Goal: Task Accomplishment & Management: Use online tool/utility

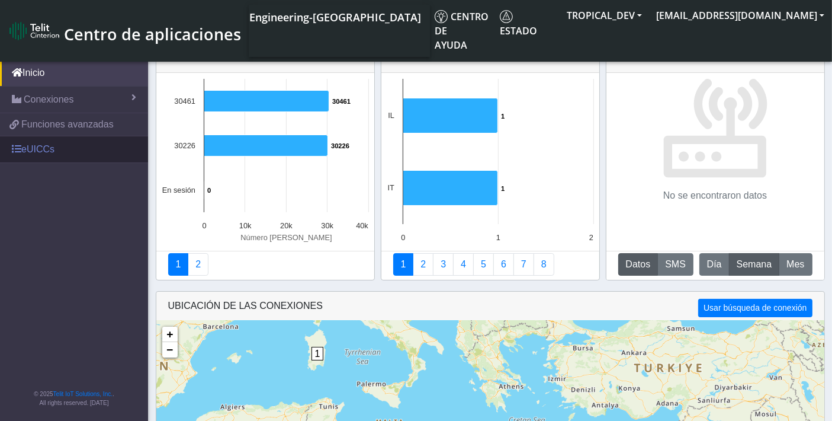
click at [52, 143] on link "eUICCs" at bounding box center [74, 149] width 148 height 26
click at [33, 152] on link "eUICCs" at bounding box center [74, 149] width 148 height 26
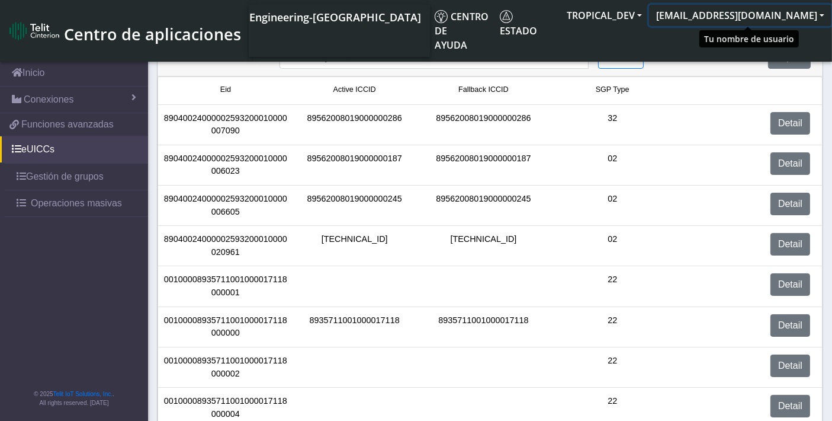
click at [719, 18] on button "[EMAIL_ADDRESS][DOMAIN_NAME]" at bounding box center [740, 15] width 182 height 21
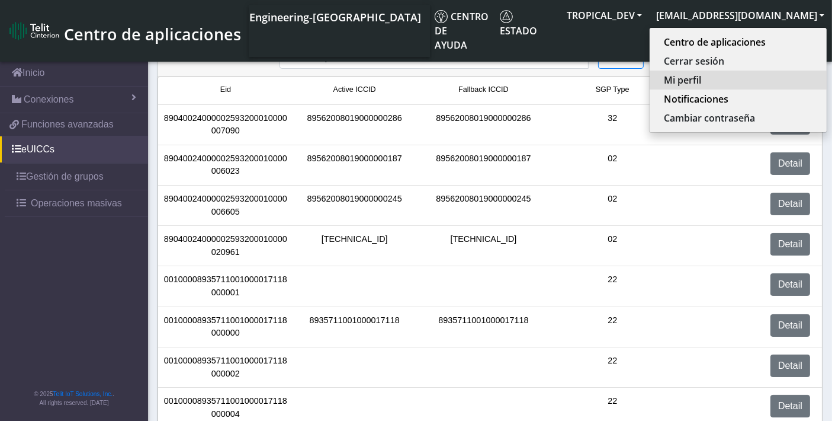
click at [699, 78] on button "Mi perfil" at bounding box center [738, 79] width 177 height 19
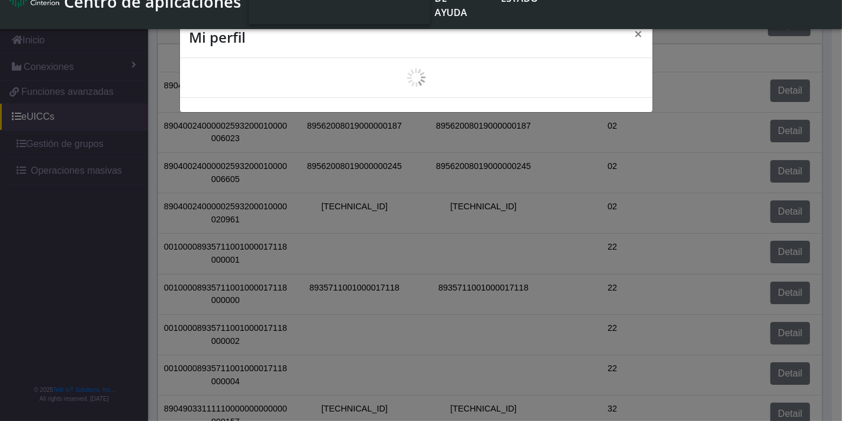
scroll to position [4, 0]
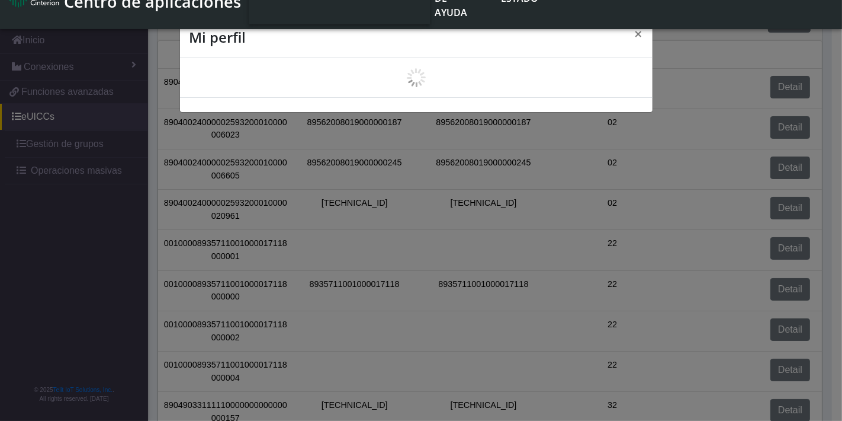
select select "es"
select select "6239bc9bfe2a1324a343634d"
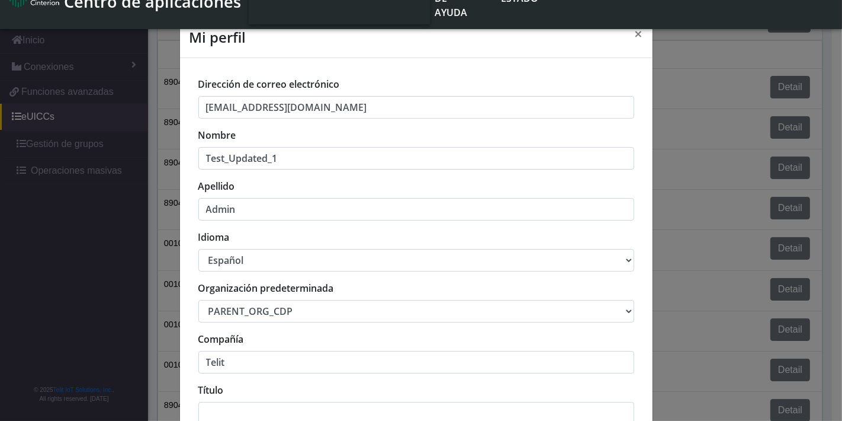
click at [274, 256] on select "中文 English Español" at bounding box center [416, 260] width 436 height 23
select select "en_US"
click at [198, 249] on select "中文 English Español" at bounding box center [416, 260] width 436 height 23
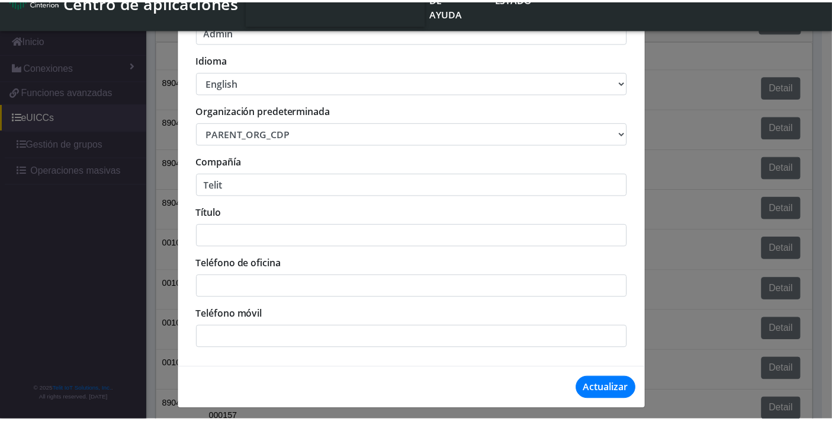
scroll to position [178, 0]
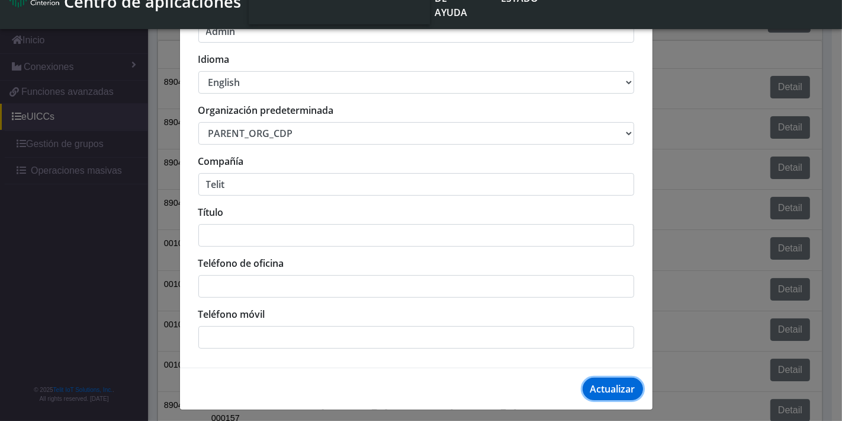
click at [620, 385] on button "Actualizar" at bounding box center [613, 388] width 60 height 23
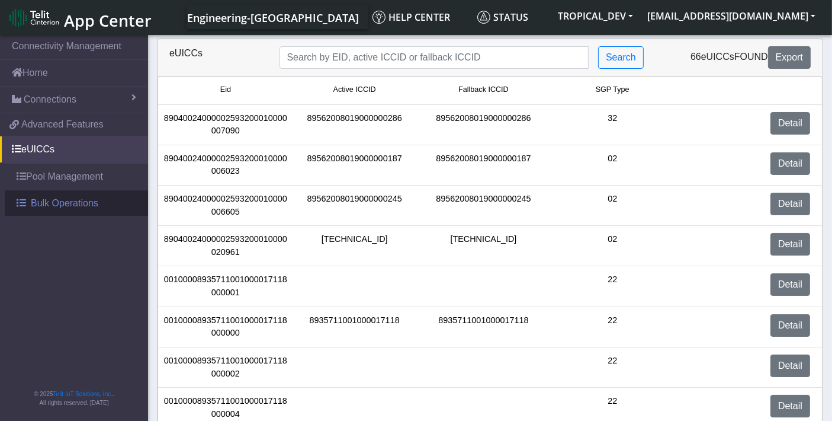
click at [65, 203] on span "Bulk Operations" at bounding box center [65, 203] width 68 height 14
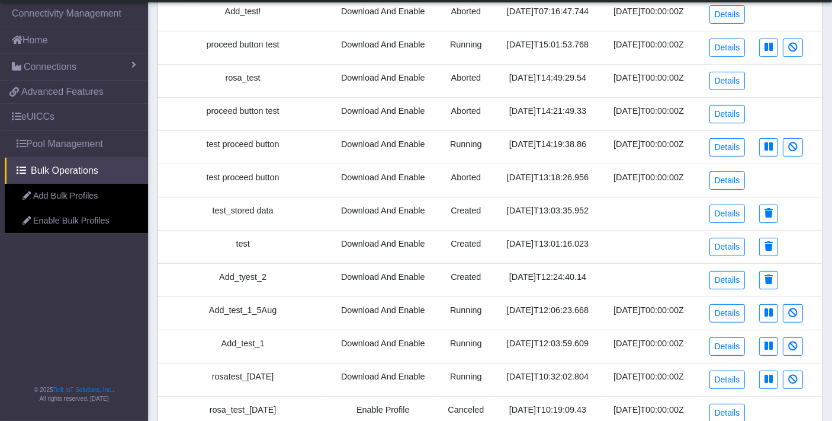
scroll to position [387, 0]
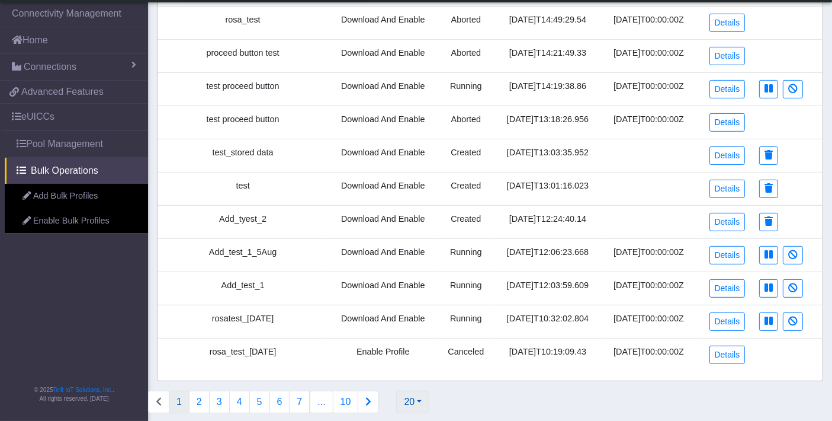
click at [405, 390] on button "20" at bounding box center [412, 401] width 33 height 23
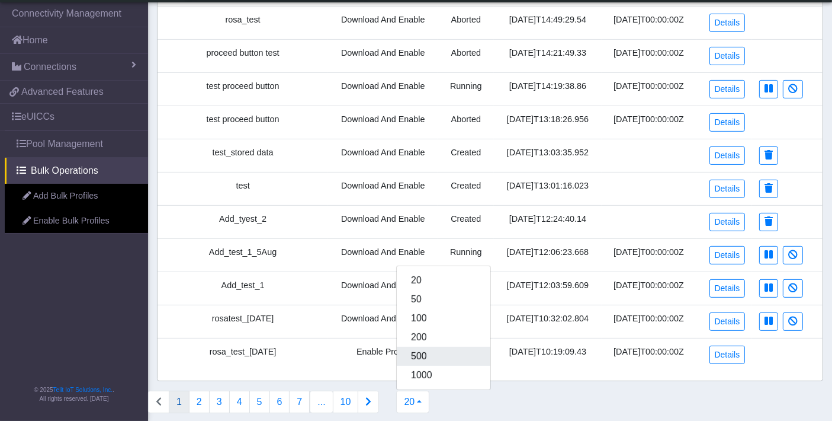
click at [415, 348] on button "500" at bounding box center [444, 355] width 94 height 19
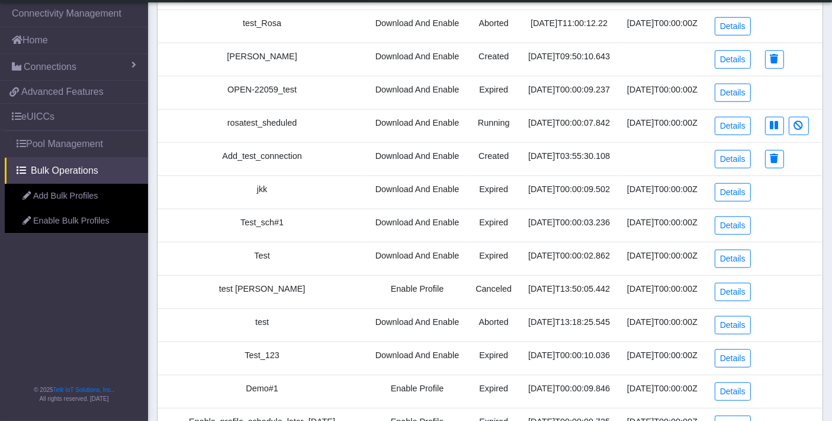
scroll to position [1052, 0]
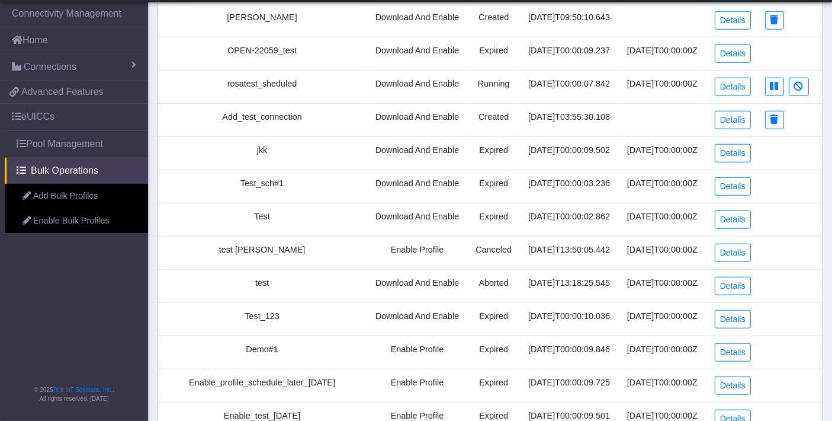
click at [468, 169] on td "Expired" at bounding box center [494, 185] width 52 height 33
click at [470, 136] on td "Expired" at bounding box center [494, 152] width 52 height 33
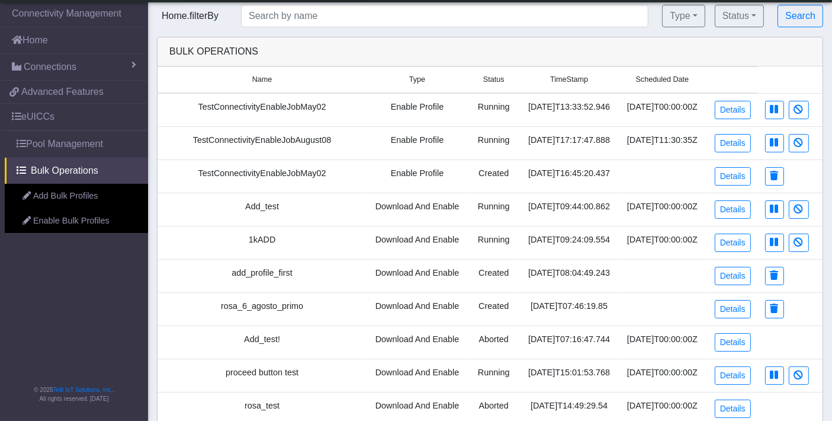
scroll to position [0, 0]
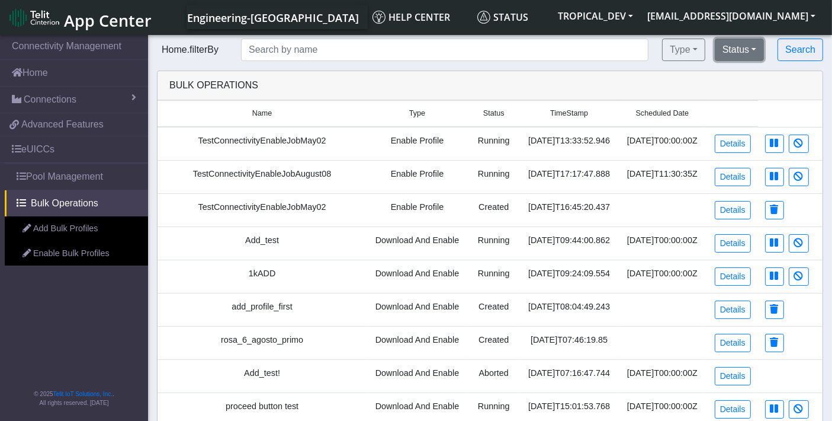
click at [727, 52] on button "Status" at bounding box center [739, 49] width 49 height 23
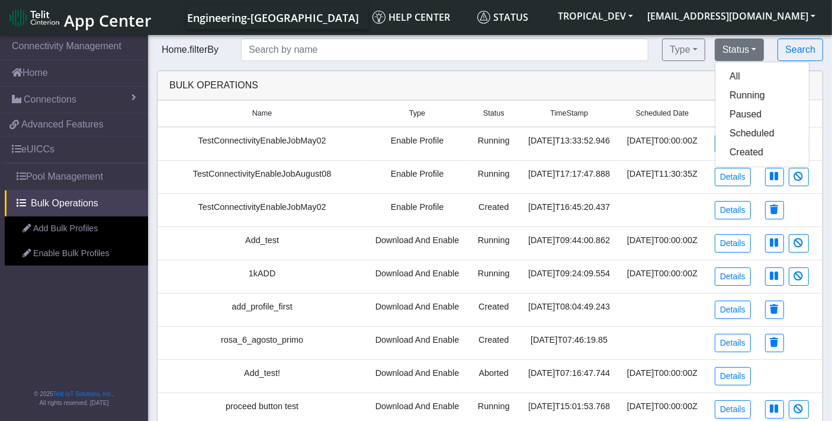
click at [509, 78] on div "Bulk Operations" at bounding box center [490, 85] width 659 height 14
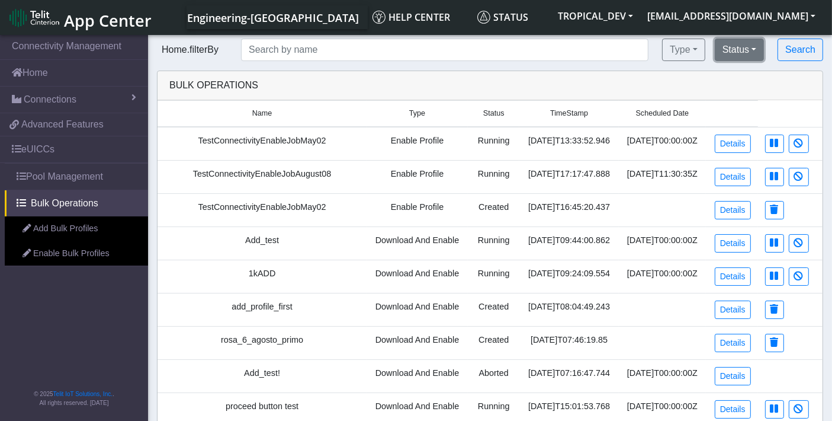
click at [735, 52] on button "Status" at bounding box center [739, 49] width 49 height 23
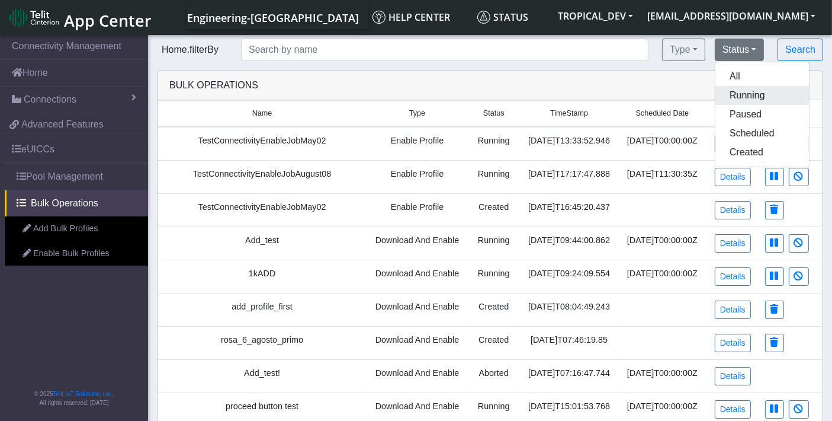
click at [733, 92] on button "Running" at bounding box center [762, 95] width 94 height 19
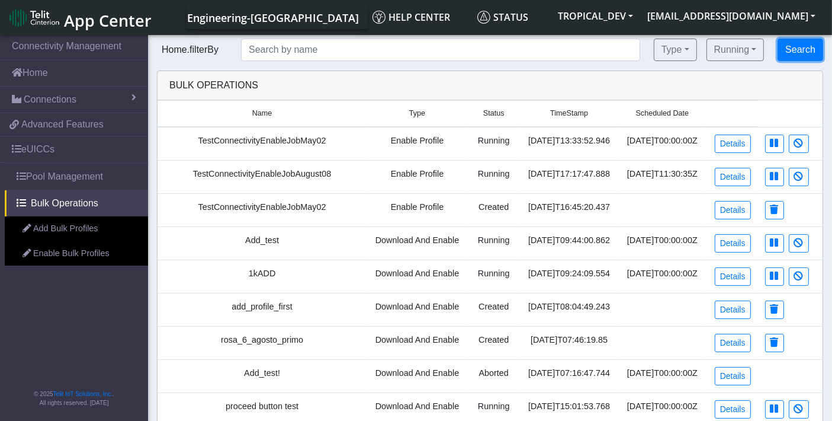
click at [790, 52] on button "Search" at bounding box center [801, 49] width 46 height 23
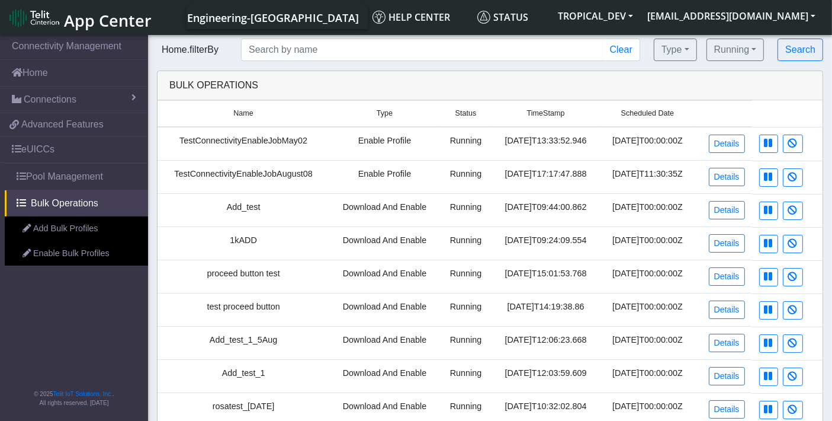
click at [401, 206] on td "Download And Enable" at bounding box center [384, 210] width 111 height 33
click at [720, 53] on button "Running" at bounding box center [736, 49] width 58 height 23
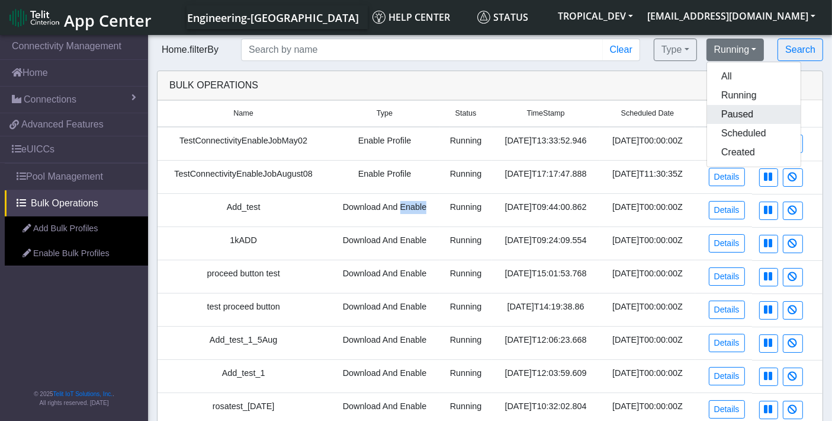
click at [722, 110] on button "Paused" at bounding box center [754, 114] width 94 height 19
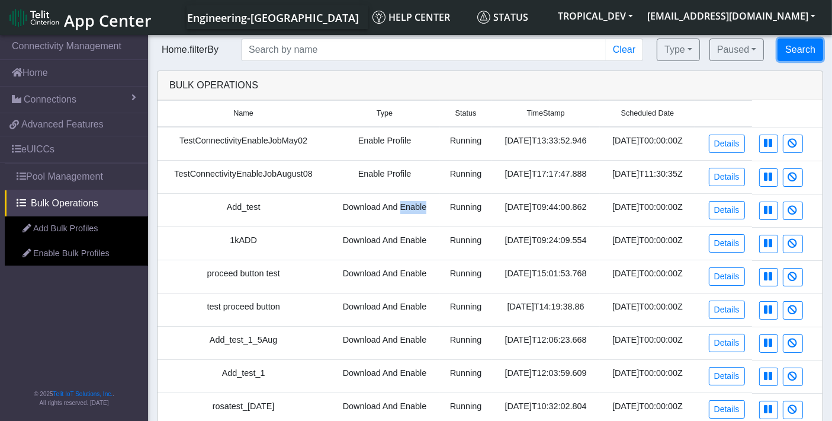
click at [789, 48] on button "Search" at bounding box center [801, 49] width 46 height 23
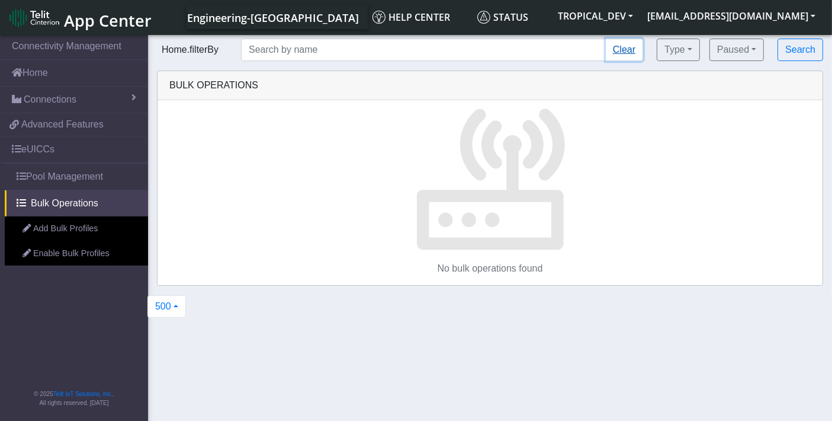
click at [628, 50] on button "Clear" at bounding box center [624, 49] width 37 height 23
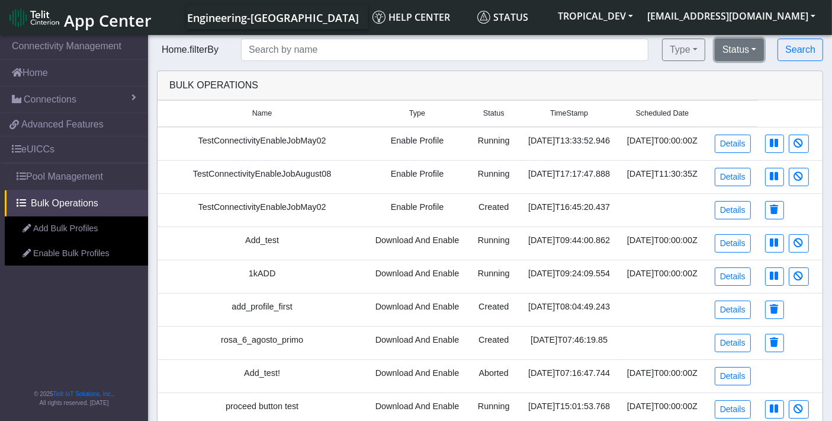
click at [747, 49] on button "Status" at bounding box center [739, 49] width 49 height 23
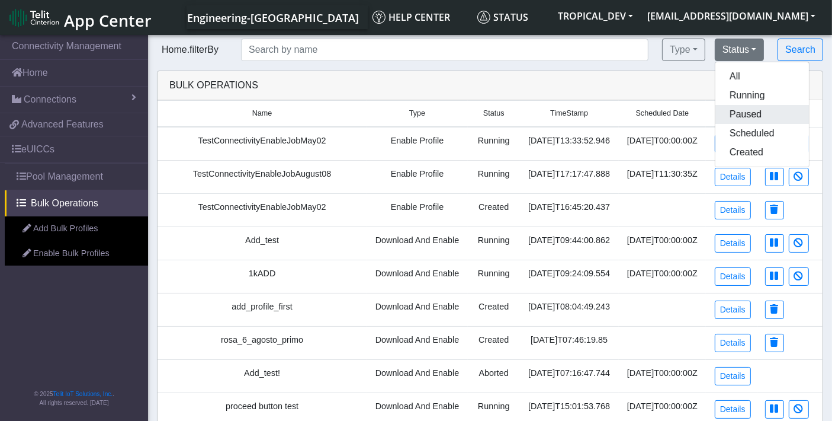
click at [739, 110] on button "Paused" at bounding box center [762, 114] width 94 height 19
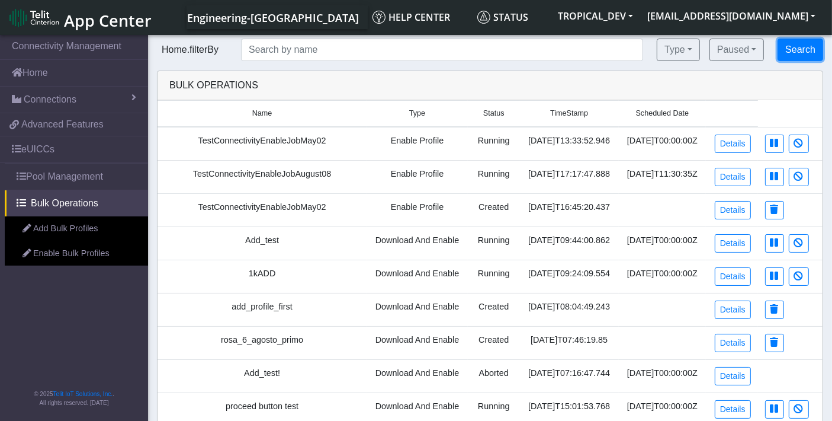
click at [800, 50] on button "Search" at bounding box center [801, 49] width 46 height 23
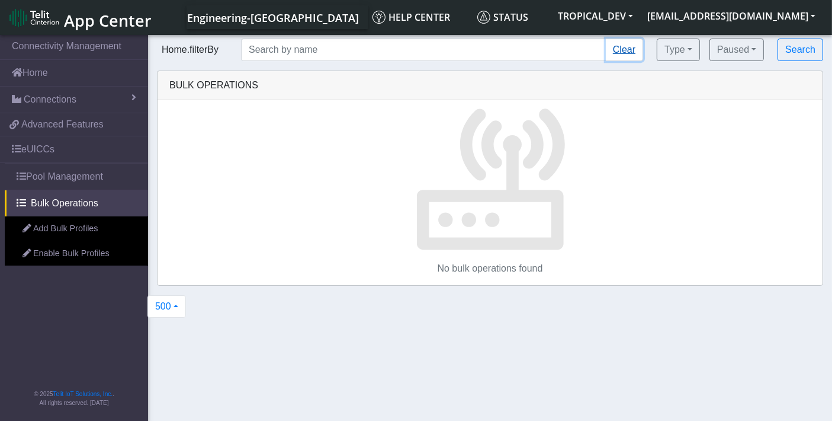
click at [627, 52] on button "Clear" at bounding box center [624, 49] width 37 height 23
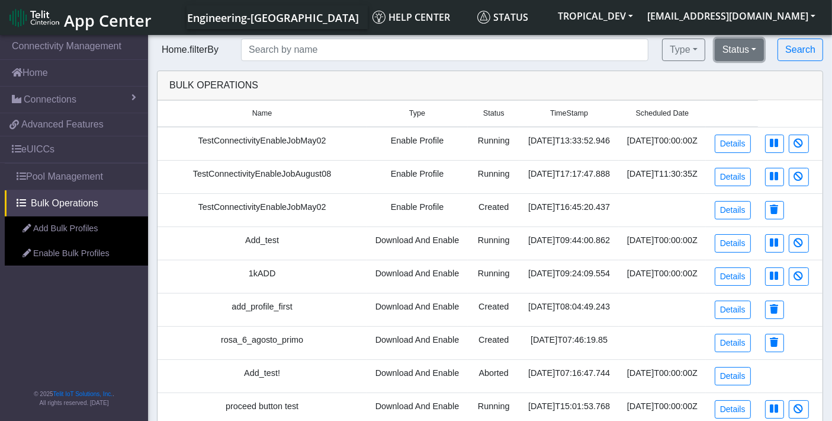
click at [740, 56] on button "Status" at bounding box center [739, 49] width 49 height 23
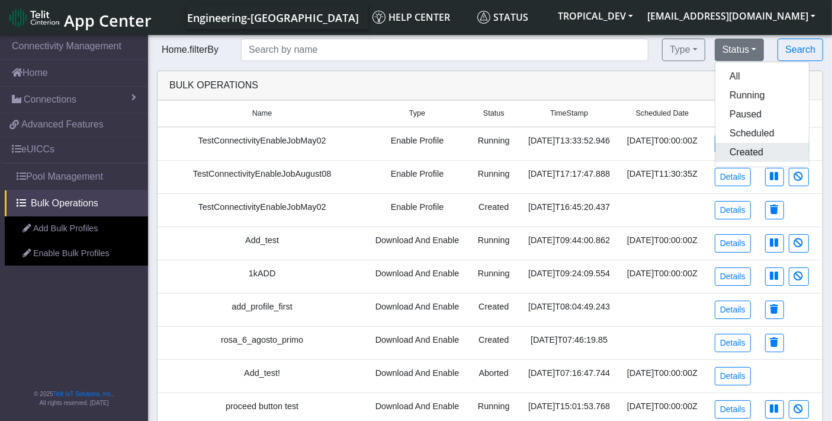
click at [739, 148] on button "Created" at bounding box center [762, 152] width 94 height 19
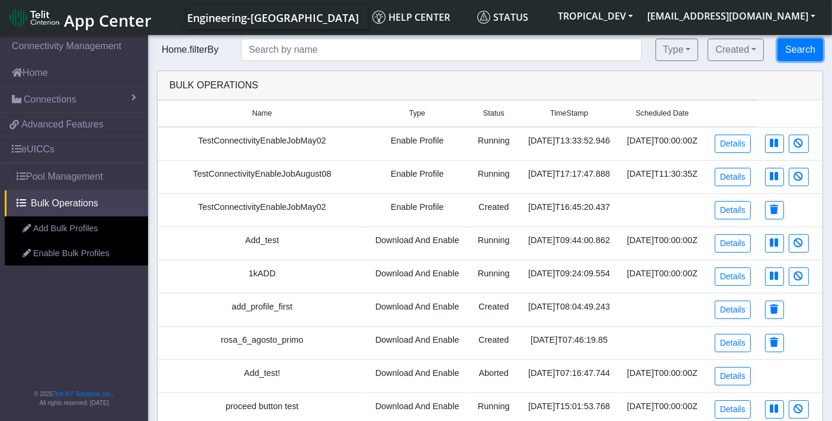
click at [794, 56] on button "Search" at bounding box center [801, 49] width 46 height 23
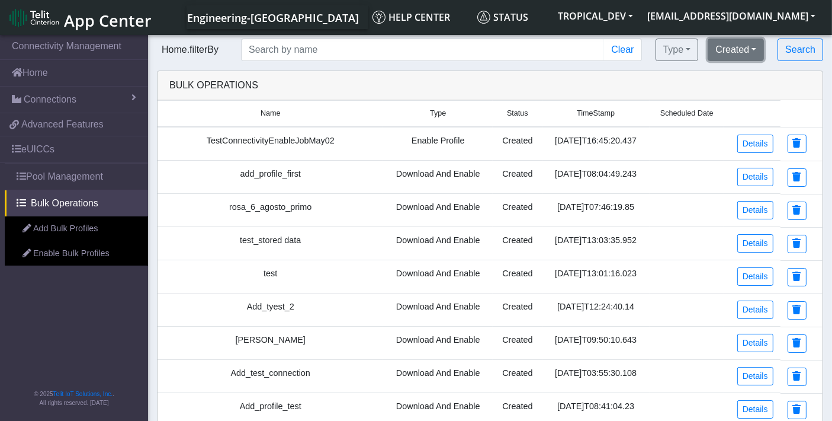
click at [723, 49] on button "Created" at bounding box center [736, 49] width 56 height 23
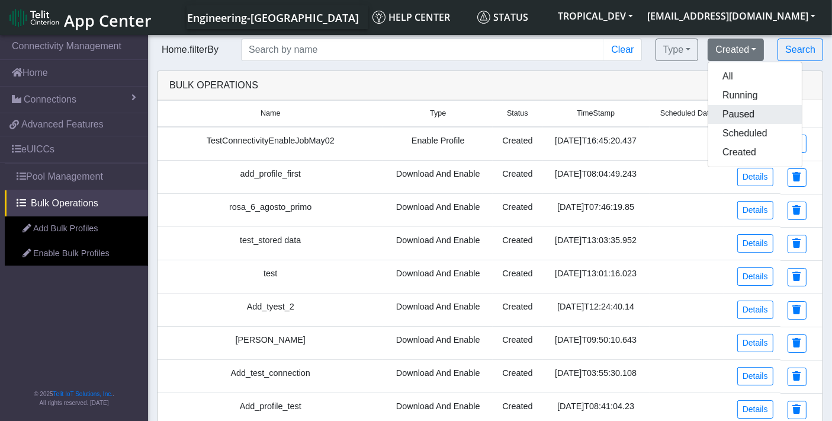
click at [745, 115] on button "Paused" at bounding box center [755, 114] width 94 height 19
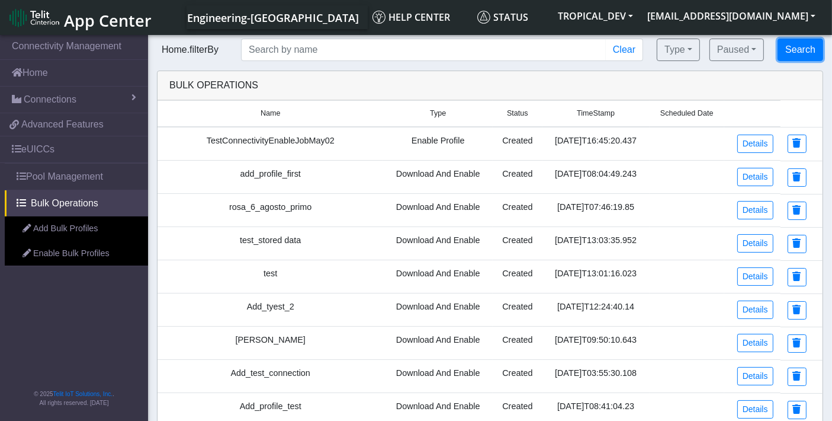
click at [791, 52] on button "Search" at bounding box center [801, 49] width 46 height 23
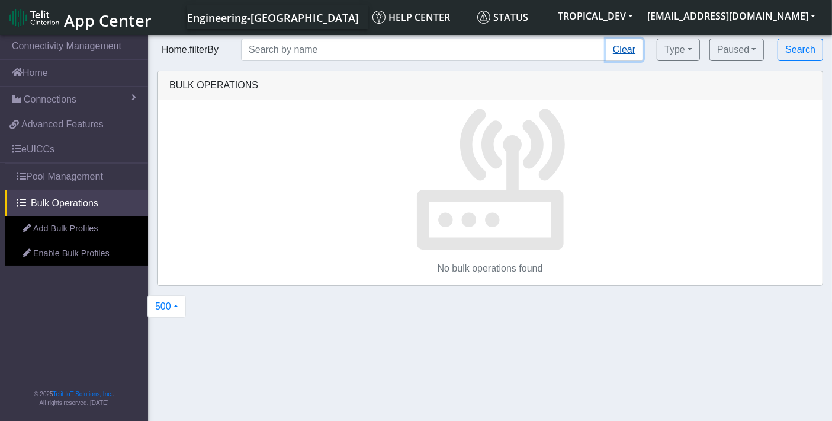
click at [622, 48] on button "Clear" at bounding box center [624, 49] width 37 height 23
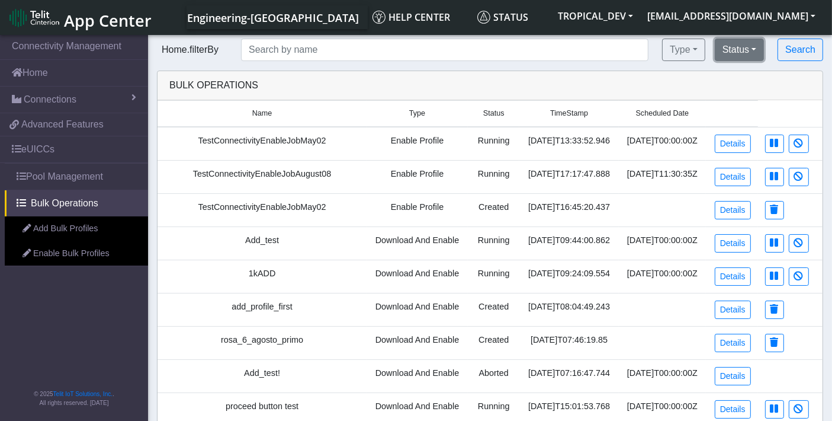
click at [749, 47] on button "Status" at bounding box center [739, 49] width 49 height 23
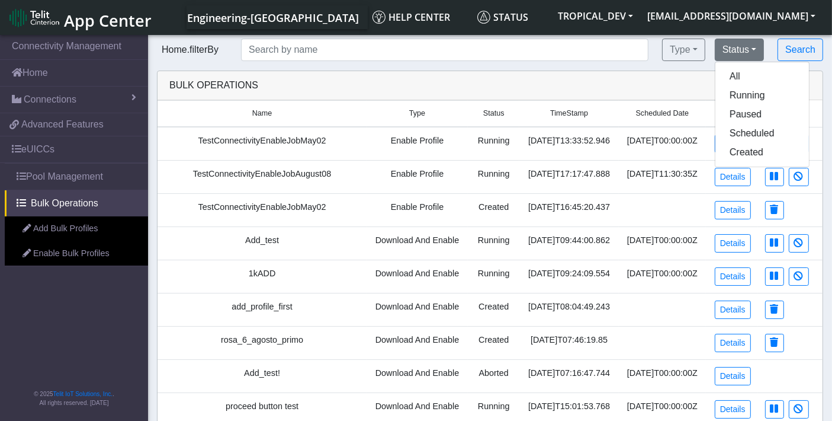
click at [595, 89] on div "Bulk Operations" at bounding box center [490, 85] width 659 height 14
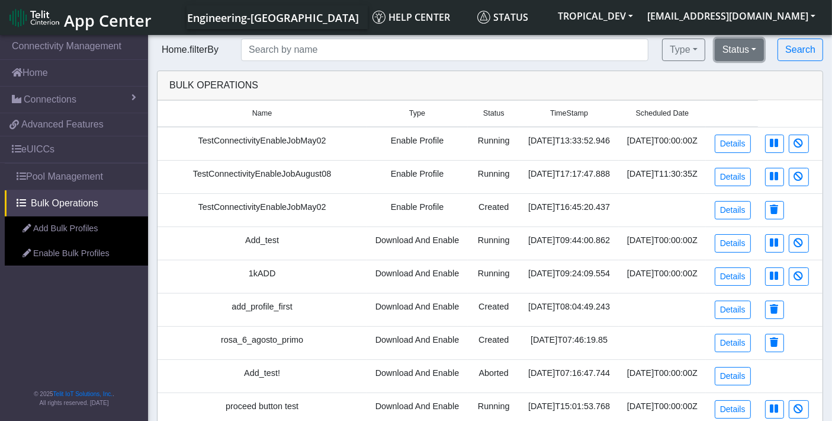
click at [728, 52] on button "Status" at bounding box center [739, 49] width 49 height 23
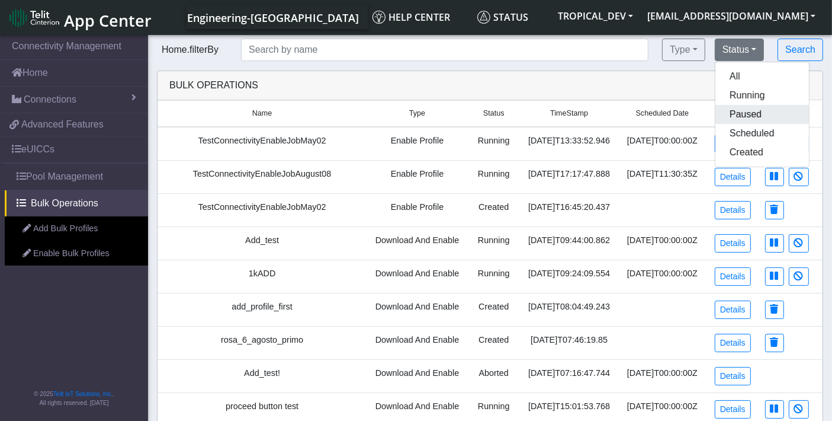
click at [739, 112] on button "Paused" at bounding box center [762, 114] width 94 height 19
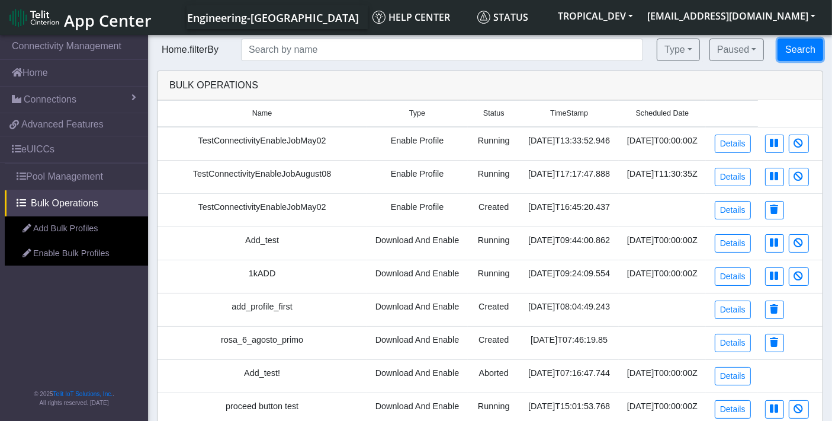
click at [789, 45] on button "Search" at bounding box center [801, 49] width 46 height 23
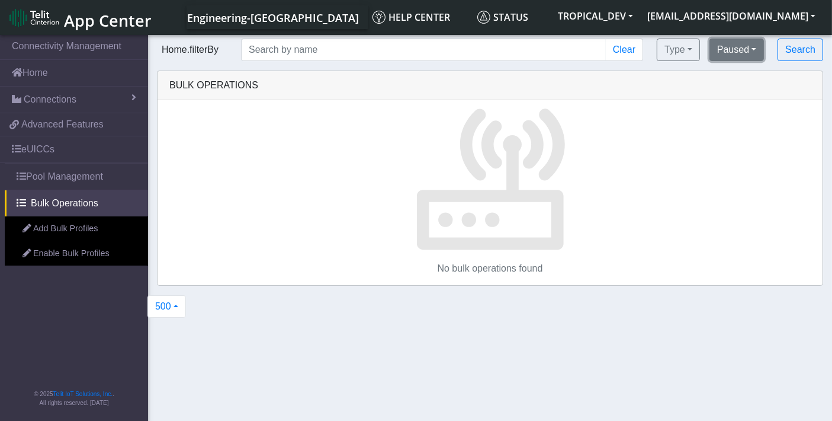
click at [742, 48] on button "Paused" at bounding box center [737, 49] width 54 height 23
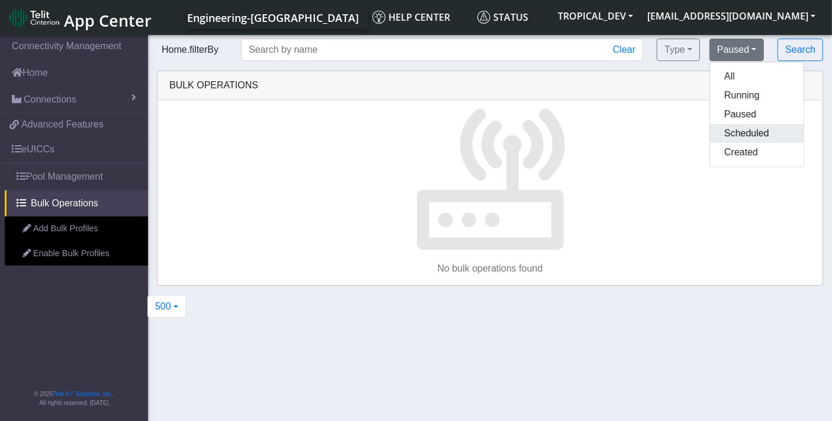
click at [742, 134] on button "Scheduled" at bounding box center [757, 133] width 94 height 19
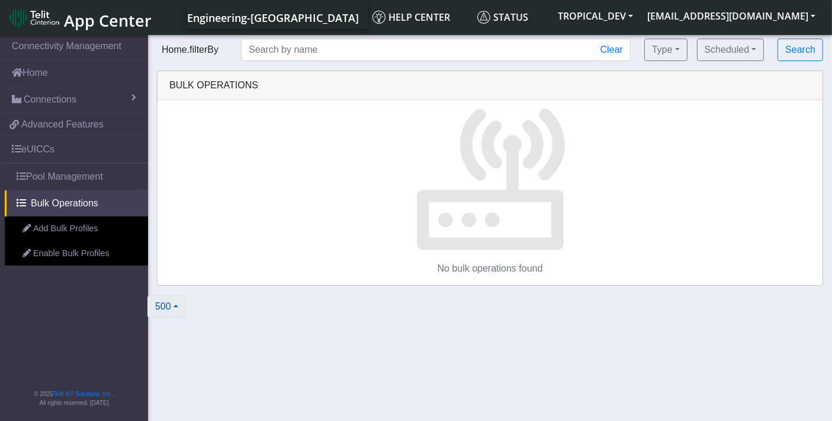
click at [175, 307] on button "500" at bounding box center [166, 306] width 38 height 23
click at [551, 165] on img at bounding box center [491, 176] width 152 height 152
click at [803, 54] on button "Search" at bounding box center [801, 49] width 46 height 23
click at [606, 53] on button "Clear" at bounding box center [611, 49] width 37 height 23
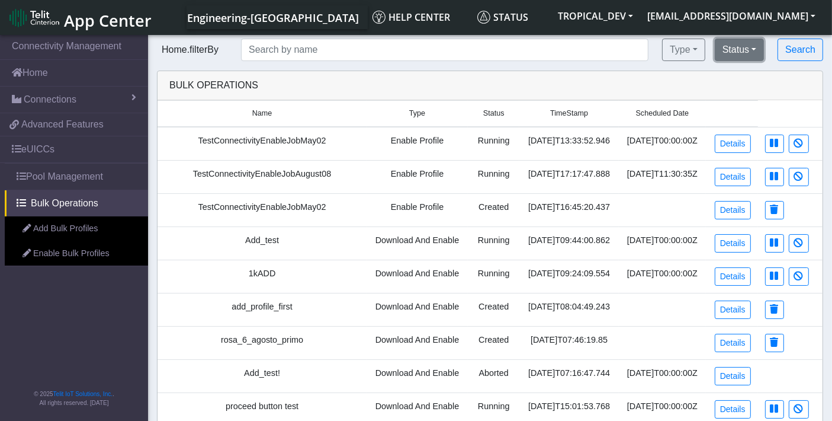
click at [746, 48] on button "Status" at bounding box center [739, 49] width 49 height 23
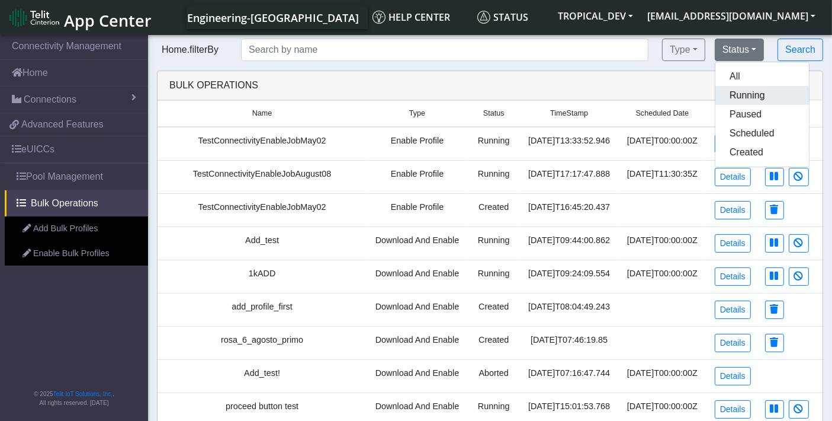
click at [736, 98] on button "Running" at bounding box center [762, 95] width 94 height 19
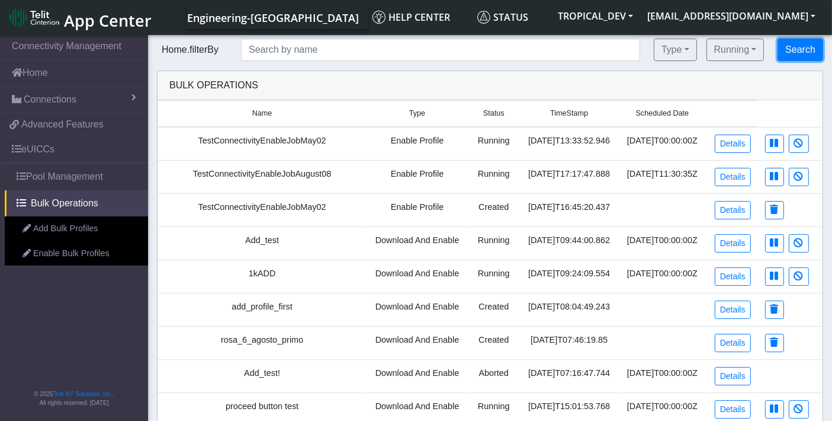
click at [793, 46] on button "Search" at bounding box center [801, 49] width 46 height 23
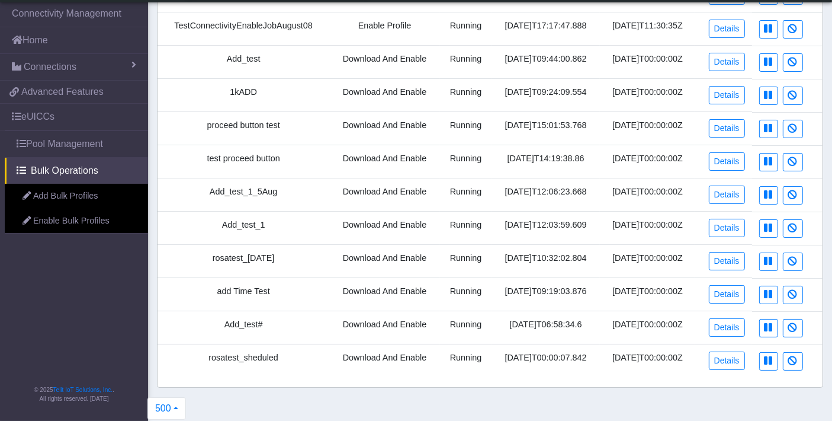
scroll to position [116, 0]
click at [173, 397] on button "500" at bounding box center [166, 407] width 38 height 23
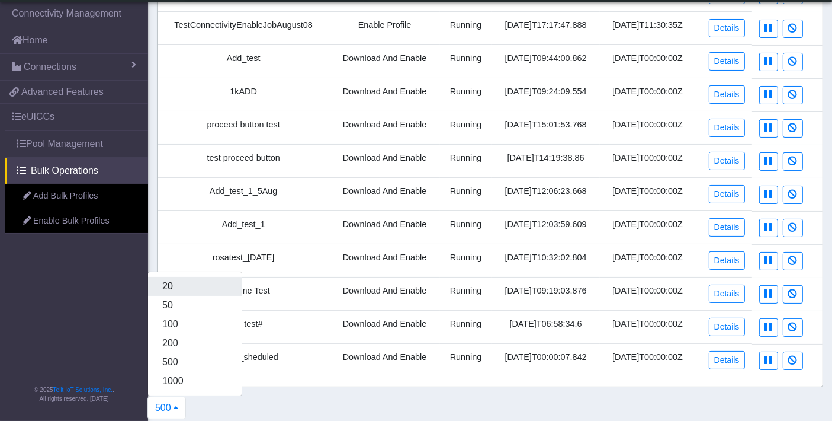
click at [178, 281] on button "20" at bounding box center [195, 286] width 94 height 19
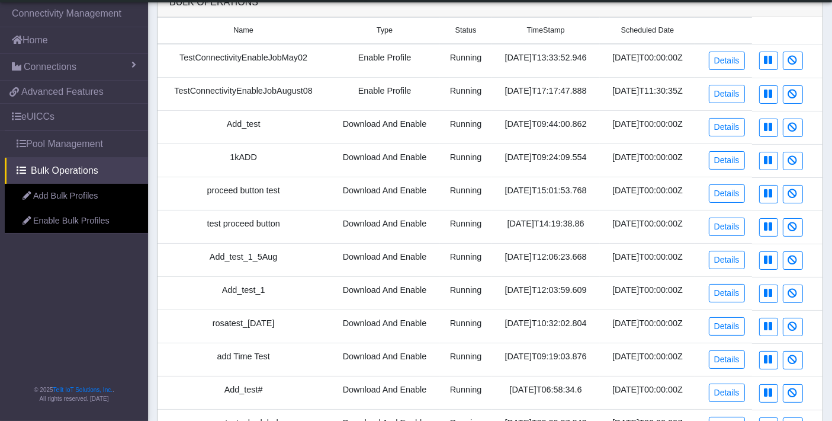
scroll to position [0, 0]
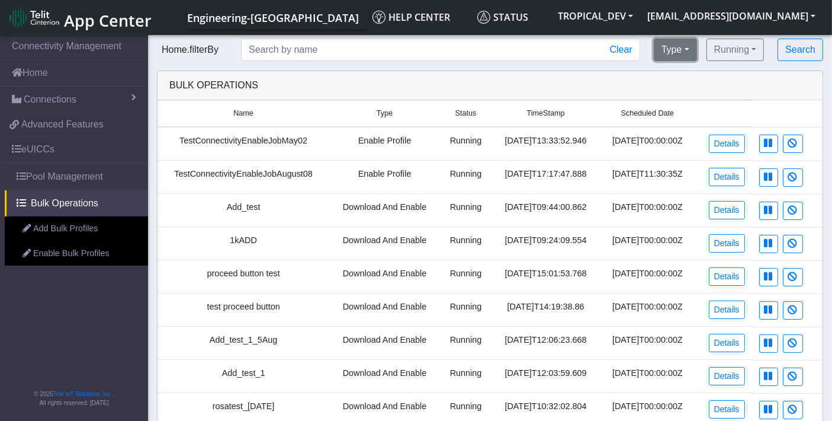
click at [686, 46] on button "Type" at bounding box center [675, 49] width 43 height 23
click at [670, 77] on button "All" at bounding box center [714, 76] width 121 height 19
click at [807, 53] on button "Search" at bounding box center [801, 49] width 46 height 23
click at [747, 53] on button "Running" at bounding box center [736, 49] width 58 height 23
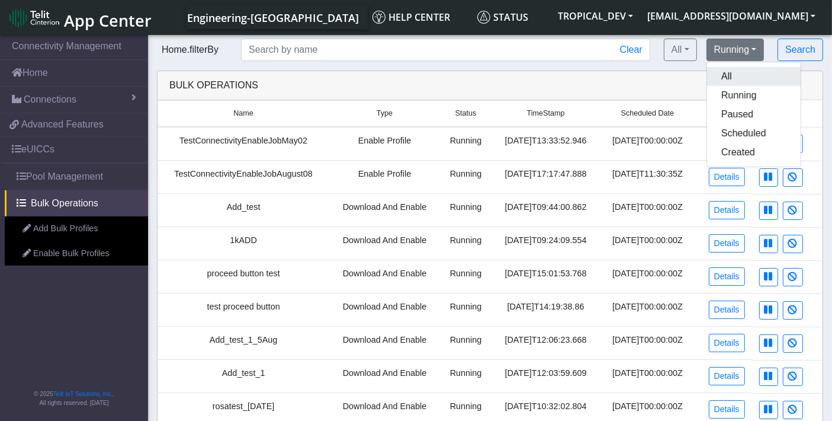
click at [729, 78] on button "All" at bounding box center [754, 76] width 94 height 19
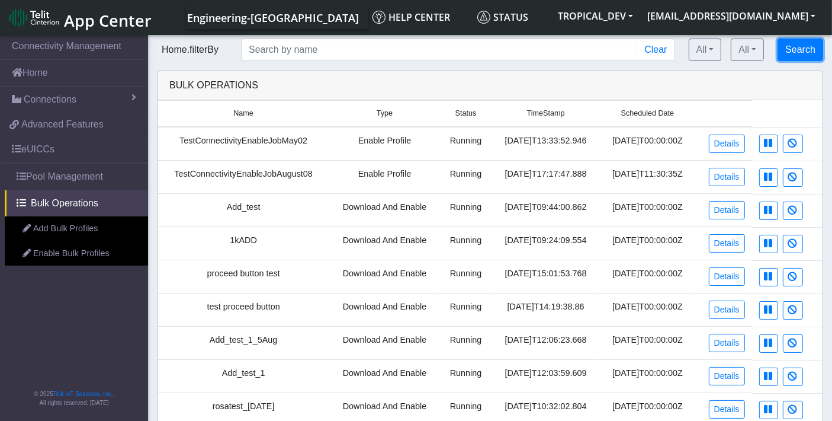
click at [785, 52] on button "Search" at bounding box center [801, 49] width 46 height 23
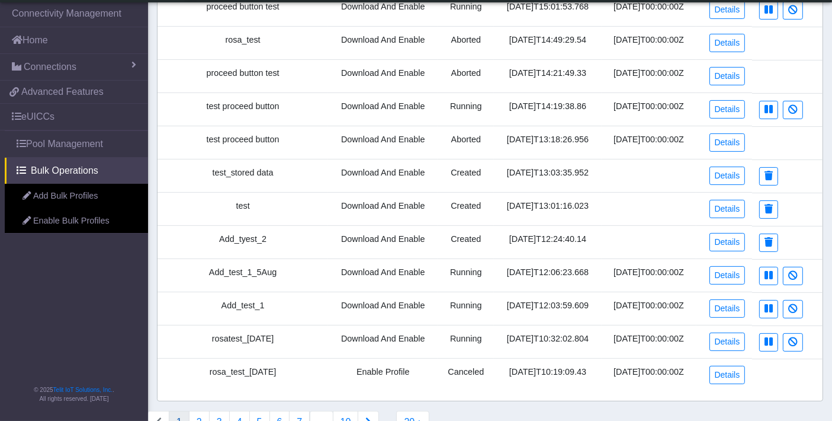
scroll to position [387, 0]
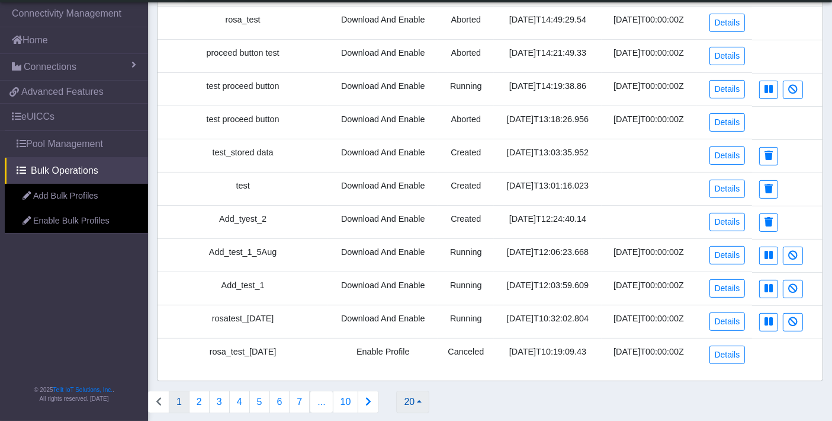
click at [415, 393] on button "20" at bounding box center [412, 401] width 33 height 23
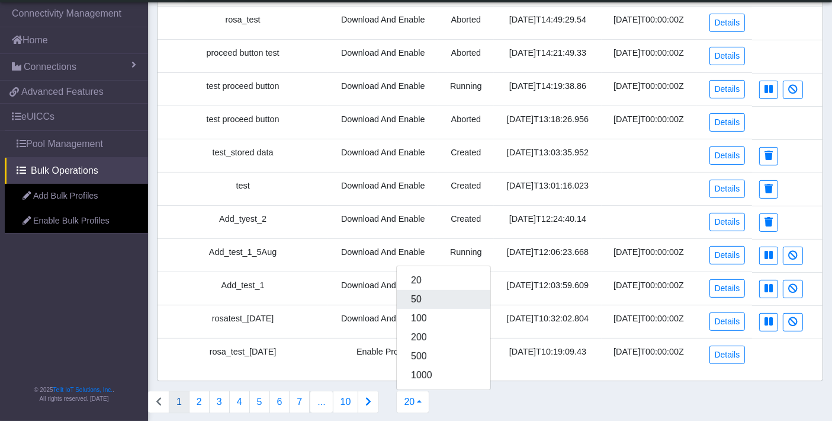
click at [423, 294] on button "50" at bounding box center [444, 299] width 94 height 19
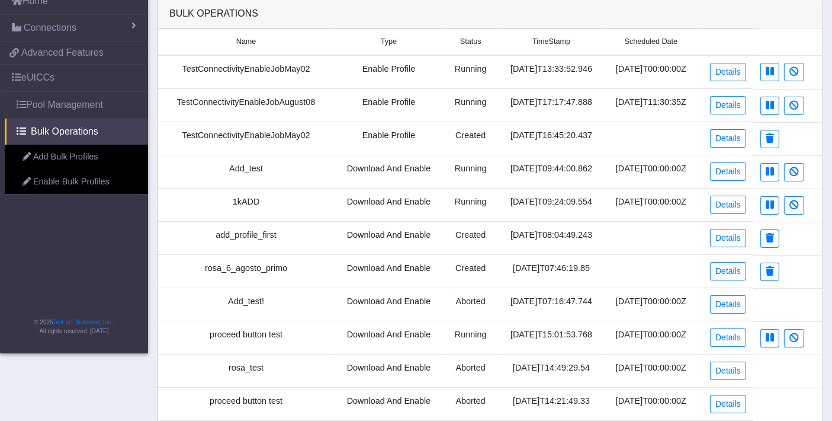
scroll to position [0, 0]
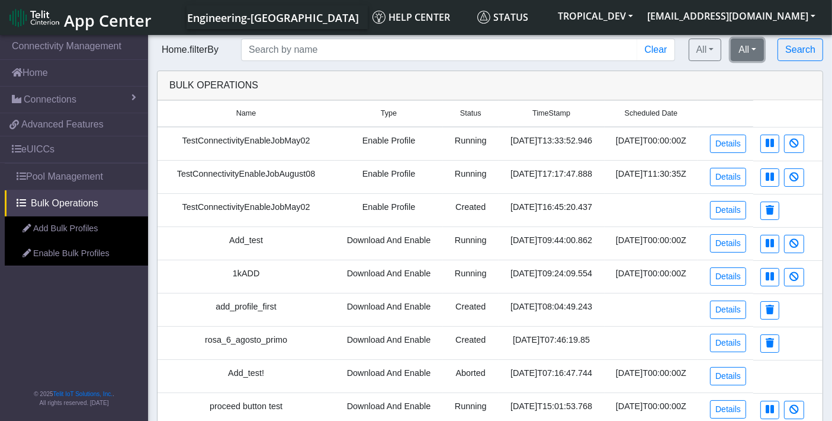
click at [746, 53] on button "All" at bounding box center [747, 49] width 33 height 23
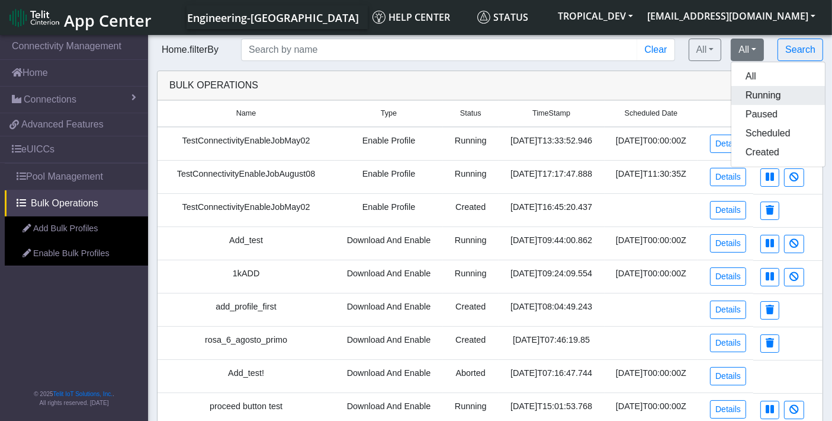
click at [753, 99] on button "Running" at bounding box center [778, 95] width 94 height 19
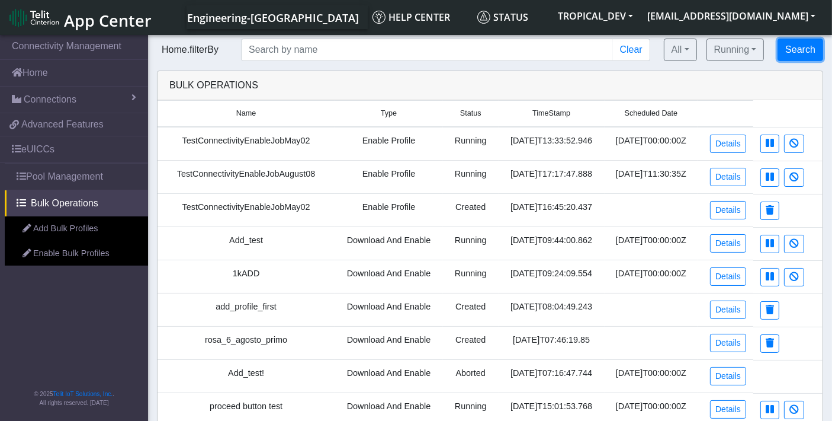
click at [792, 54] on button "Search" at bounding box center [801, 49] width 46 height 23
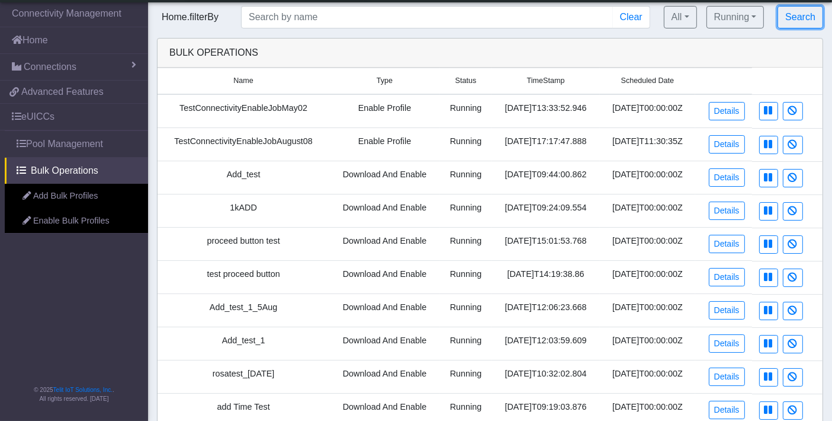
scroll to position [116, 0]
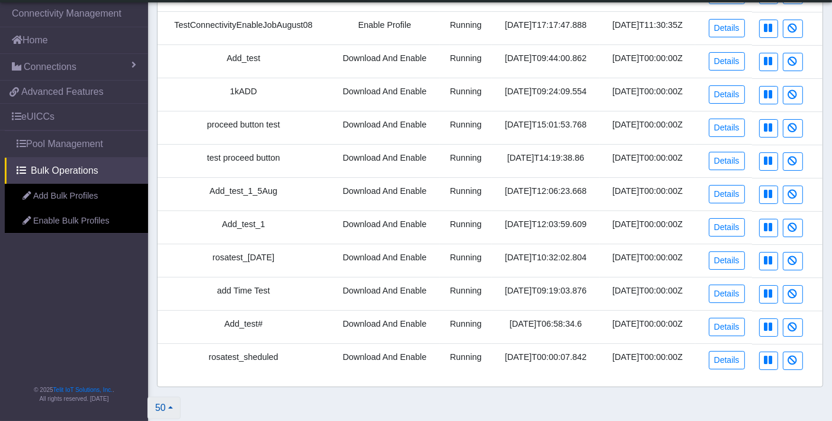
click at [171, 401] on button "50" at bounding box center [163, 407] width 33 height 23
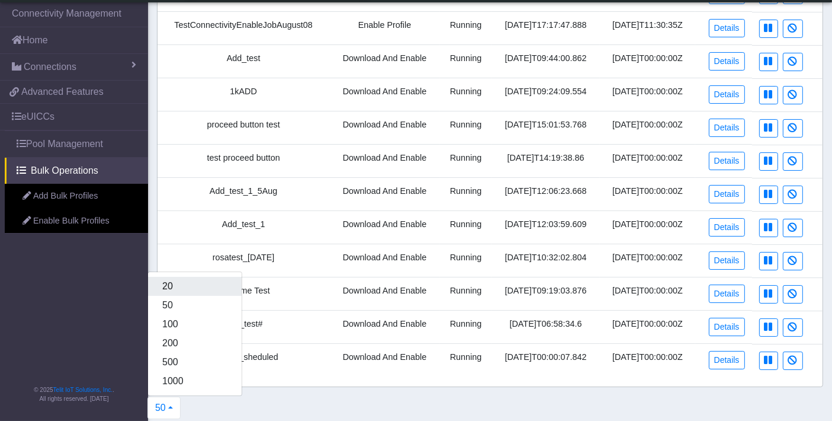
click at [178, 280] on button "20" at bounding box center [195, 286] width 94 height 19
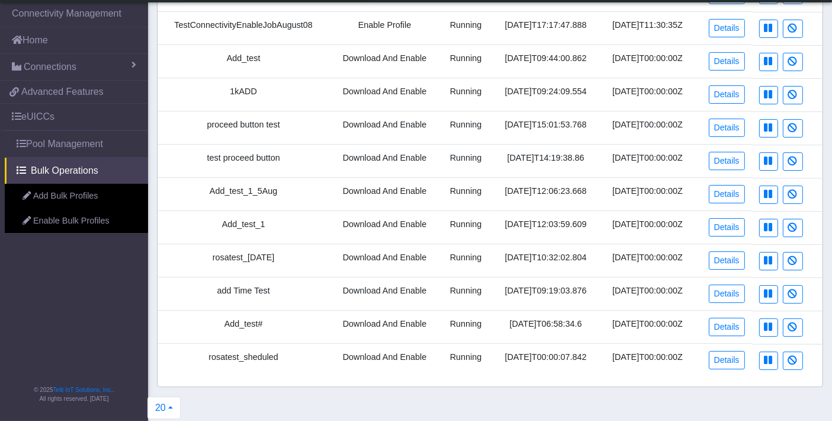
scroll to position [0, 0]
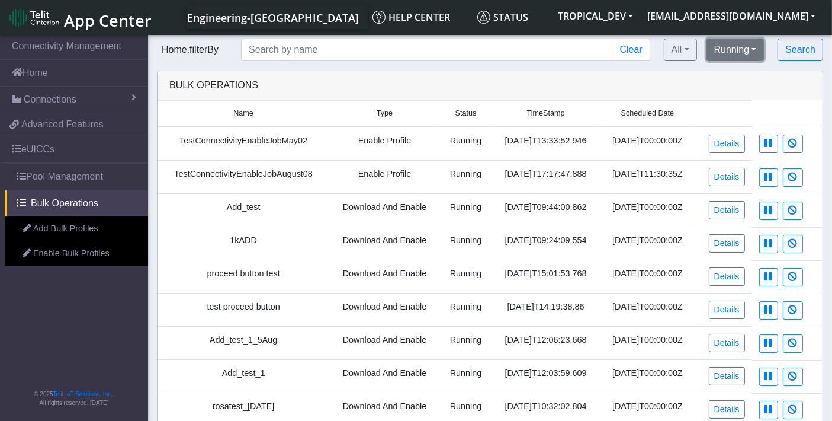
click at [742, 43] on button "Running" at bounding box center [736, 49] width 58 height 23
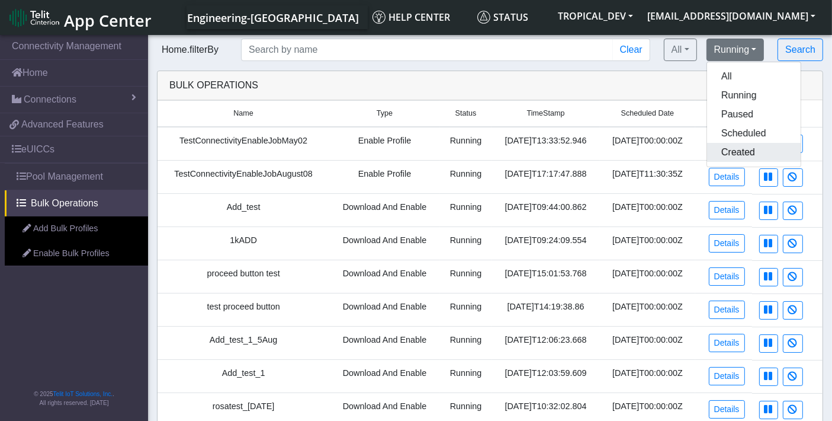
click at [739, 149] on button "Created" at bounding box center [754, 152] width 94 height 19
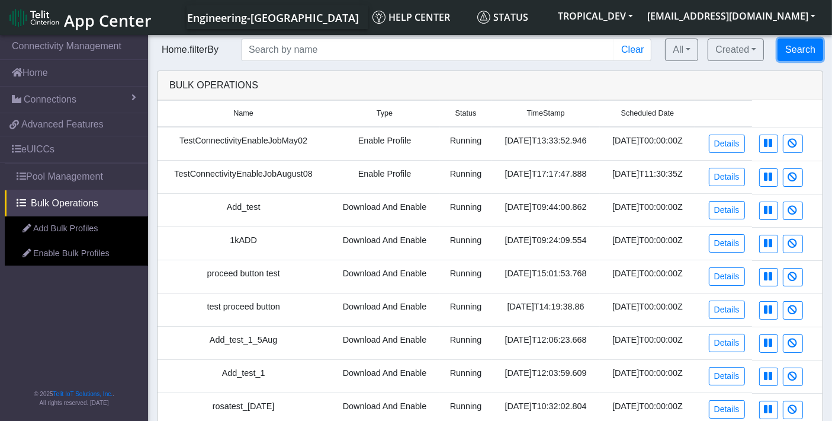
click at [786, 54] on button "Search" at bounding box center [801, 49] width 46 height 23
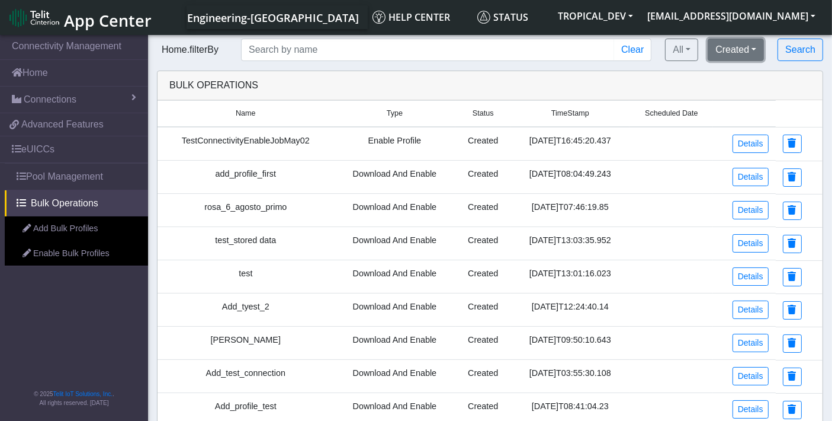
click at [744, 54] on button "Created" at bounding box center [736, 49] width 56 height 23
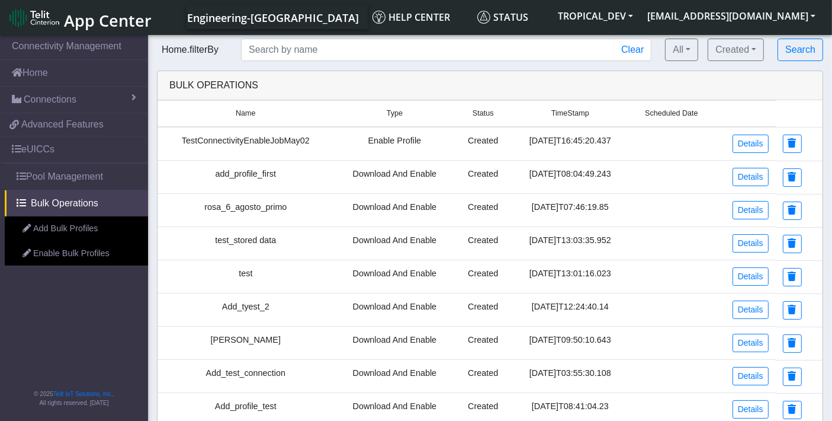
drag, startPoint x: 161, startPoint y: 51, endPoint x: 218, endPoint y: 52, distance: 57.5
click at [218, 52] on span "Home.filterBy" at bounding box center [190, 49] width 66 height 10
click at [169, 52] on span "Home.filterBy" at bounding box center [190, 49] width 66 height 10
click at [161, 49] on span "Home.filterBy" at bounding box center [190, 49] width 66 height 10
drag, startPoint x: 162, startPoint y: 49, endPoint x: 217, endPoint y: 48, distance: 55.7
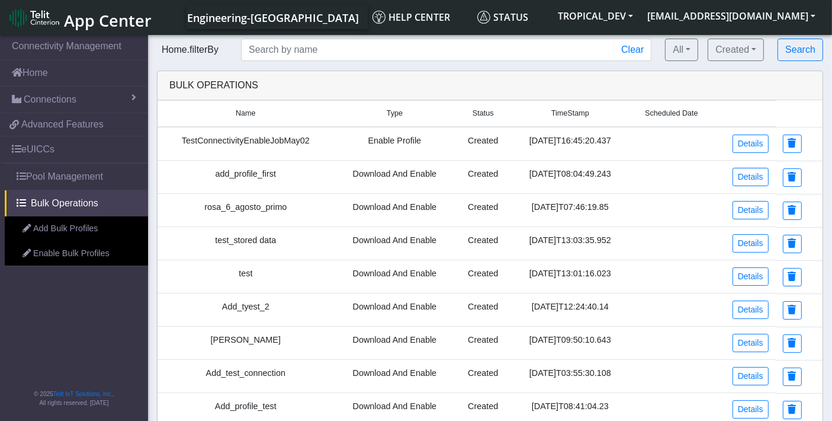
click at [217, 48] on span "Home.filterBy" at bounding box center [190, 49] width 66 height 10
click at [206, 54] on span "Home.filterBy" at bounding box center [190, 49] width 66 height 10
click at [743, 46] on button "Created" at bounding box center [736, 49] width 56 height 23
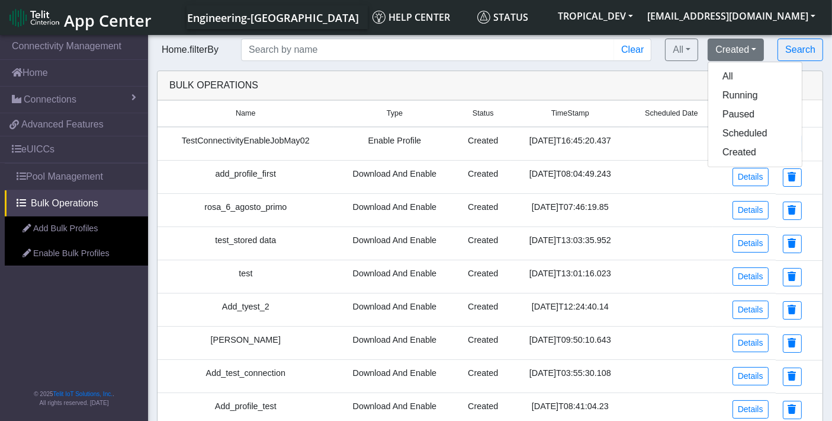
drag, startPoint x: 638, startPoint y: 68, endPoint x: 537, endPoint y: 126, distance: 115.9
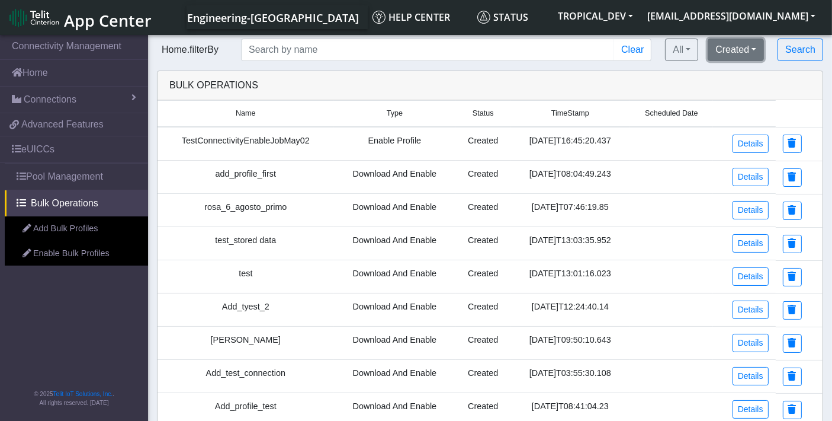
click at [736, 50] on button "Created" at bounding box center [736, 49] width 56 height 23
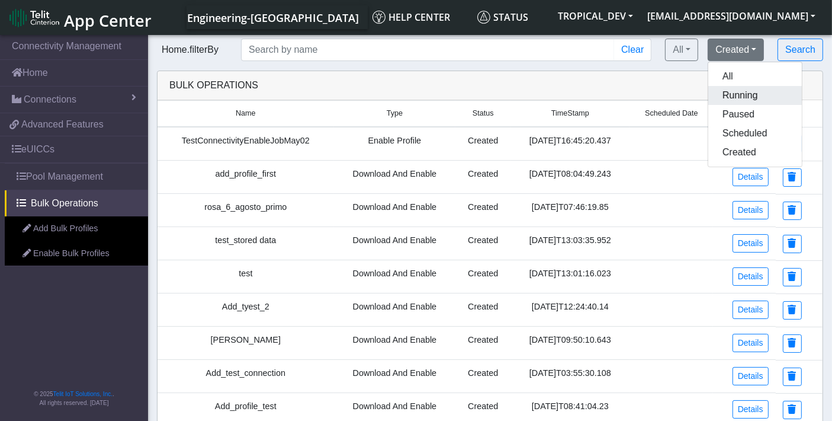
click at [729, 98] on button "Running" at bounding box center [755, 95] width 94 height 19
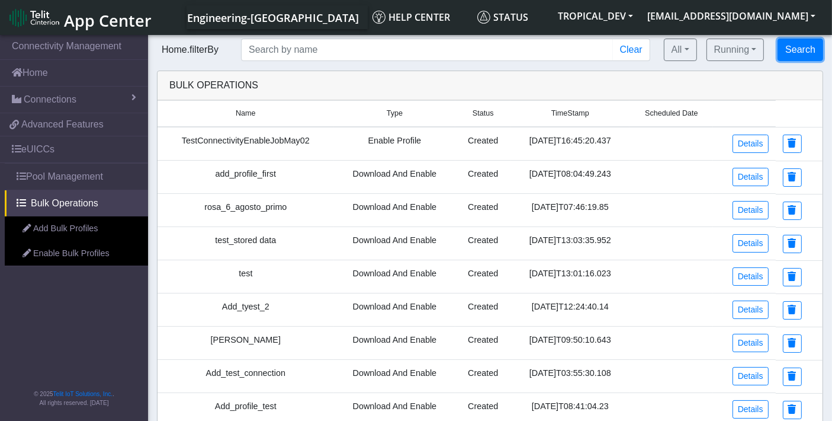
click at [792, 53] on button "Search" at bounding box center [801, 49] width 46 height 23
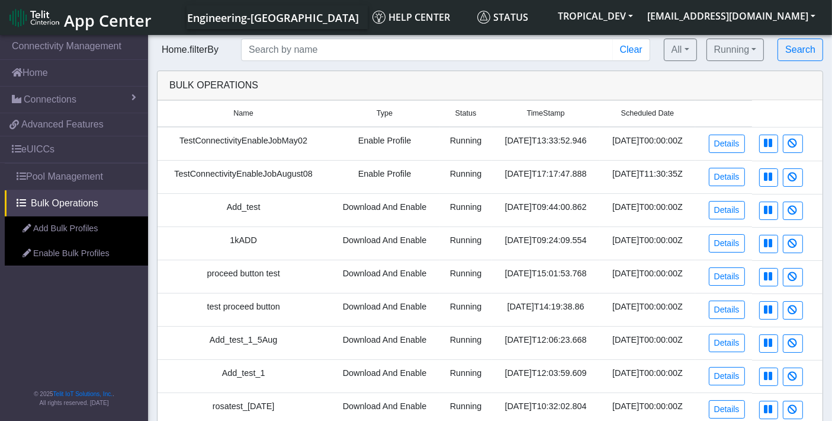
drag, startPoint x: 224, startPoint y: 53, endPoint x: 166, endPoint y: 50, distance: 58.7
click at [166, 50] on div "Home.filterBy" at bounding box center [190, 50] width 84 height 14
click at [624, 49] on button "Clear" at bounding box center [631, 49] width 37 height 23
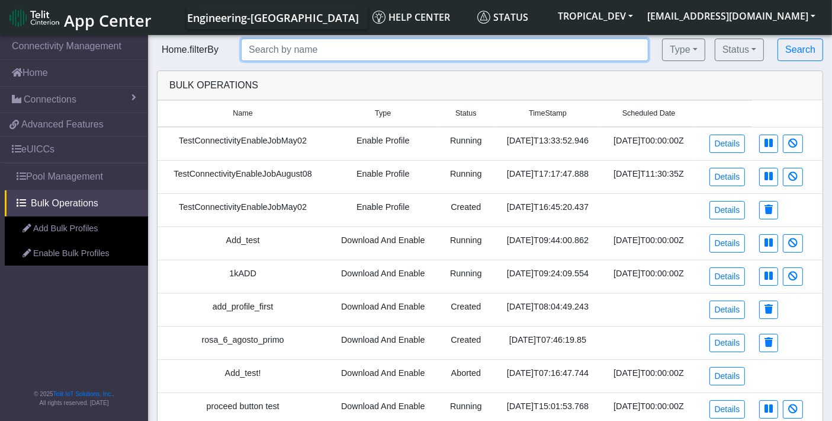
click at [323, 53] on input "text" at bounding box center [444, 49] width 407 height 23
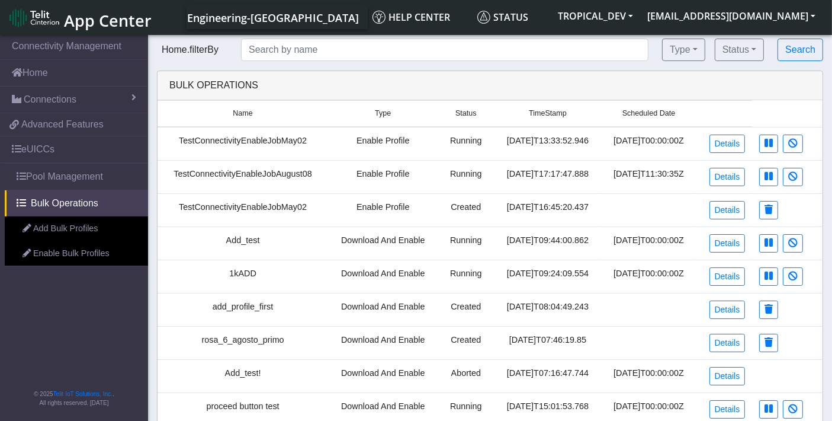
click at [233, 114] on span "Name" at bounding box center [243, 113] width 20 height 11
click at [727, 47] on button "Status" at bounding box center [739, 49] width 49 height 23
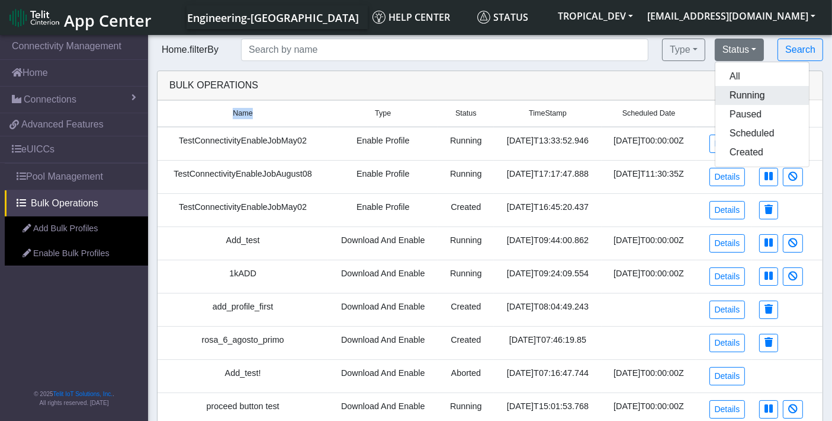
click at [734, 95] on button "Running" at bounding box center [762, 95] width 94 height 19
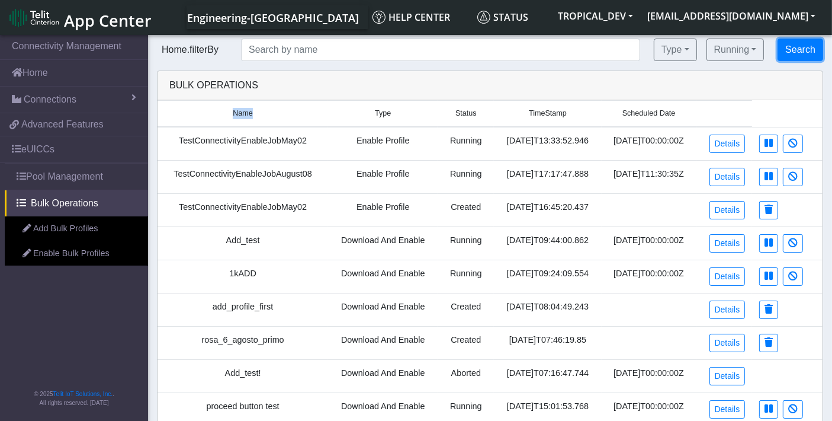
click at [803, 52] on button "Search" at bounding box center [801, 49] width 46 height 23
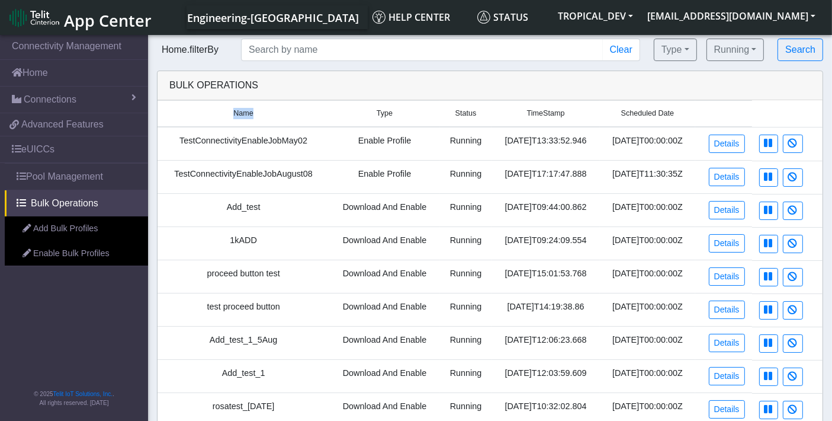
drag, startPoint x: 216, startPoint y: 52, endPoint x: 165, endPoint y: 56, distance: 51.7
click at [165, 56] on div "Home.filterBy" at bounding box center [190, 50] width 84 height 14
click at [216, 50] on span "Home.filterBy" at bounding box center [190, 49] width 66 height 10
drag, startPoint x: 162, startPoint y: 48, endPoint x: 220, endPoint y: 52, distance: 58.2
click at [220, 52] on span "Home.filterBy" at bounding box center [190, 49] width 66 height 10
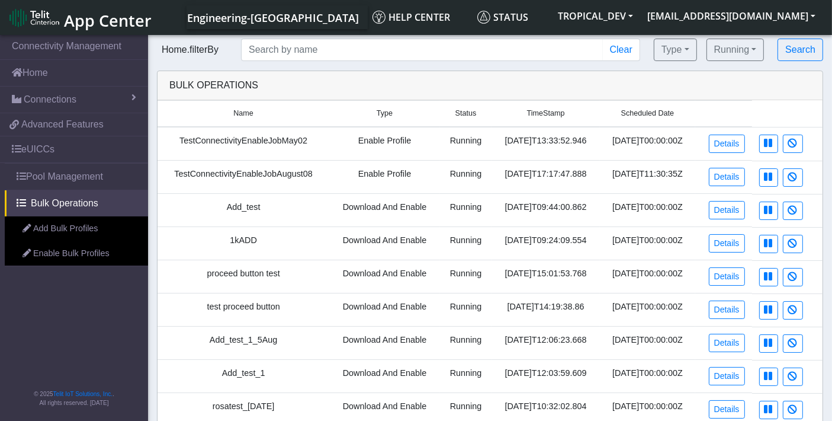
click at [211, 52] on span "Home.filterBy" at bounding box center [190, 49] width 66 height 10
click at [223, 54] on div "Home.filterBy" at bounding box center [190, 50] width 84 height 14
click at [49, 226] on link "Add Bulk Profiles" at bounding box center [76, 228] width 143 height 25
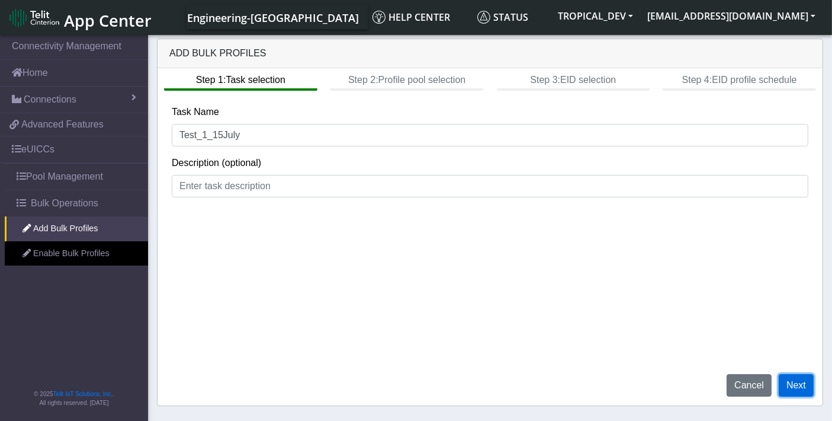
click at [802, 387] on button "Next" at bounding box center [796, 385] width 35 height 23
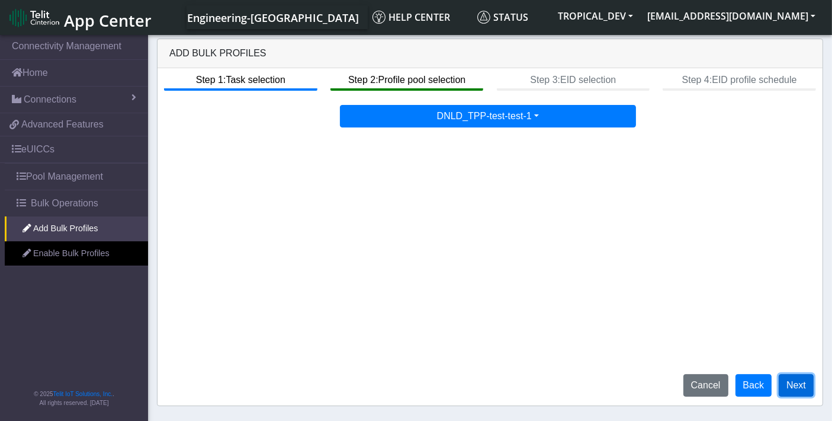
click at [799, 381] on button "Next" at bounding box center [796, 385] width 35 height 23
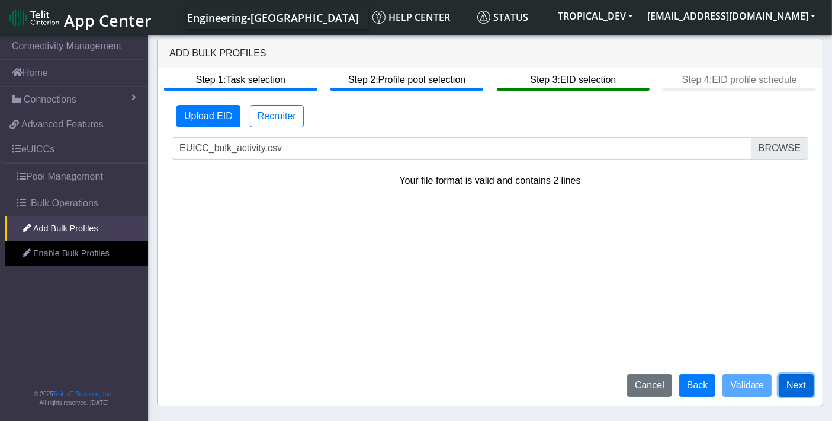
click at [795, 385] on button "Next" at bounding box center [796, 385] width 35 height 23
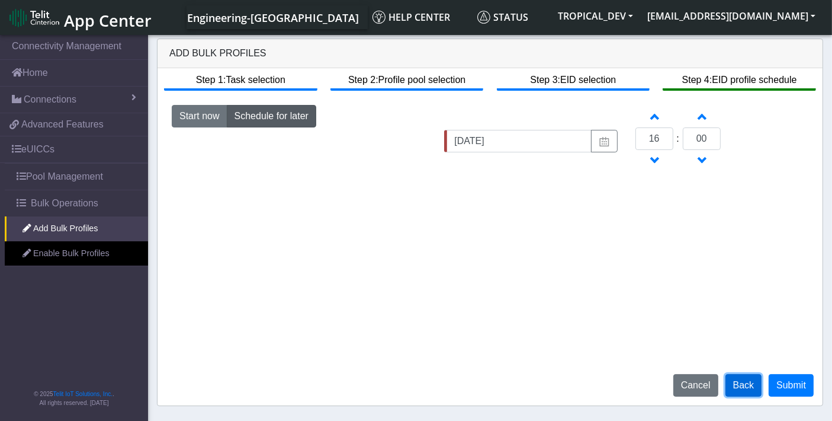
click at [750, 380] on button "Back" at bounding box center [744, 385] width 37 height 23
